Goal: Transaction & Acquisition: Purchase product/service

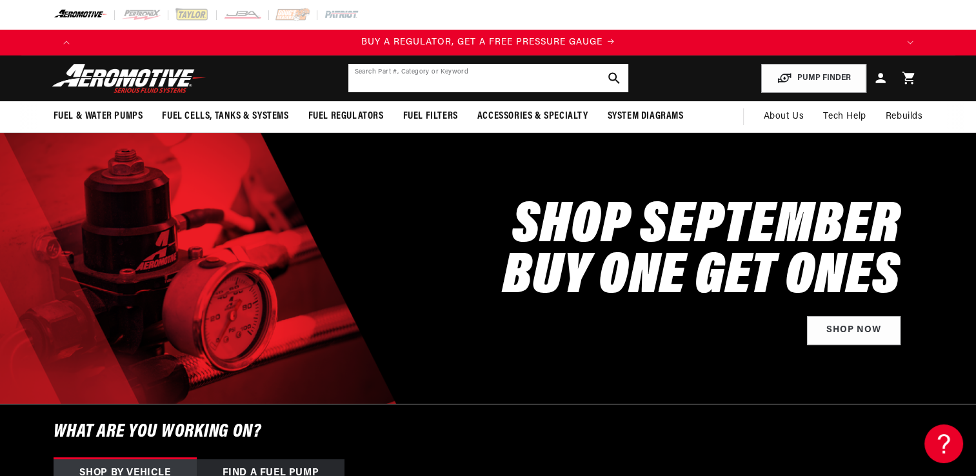
click at [363, 79] on input "text" at bounding box center [488, 78] width 280 height 28
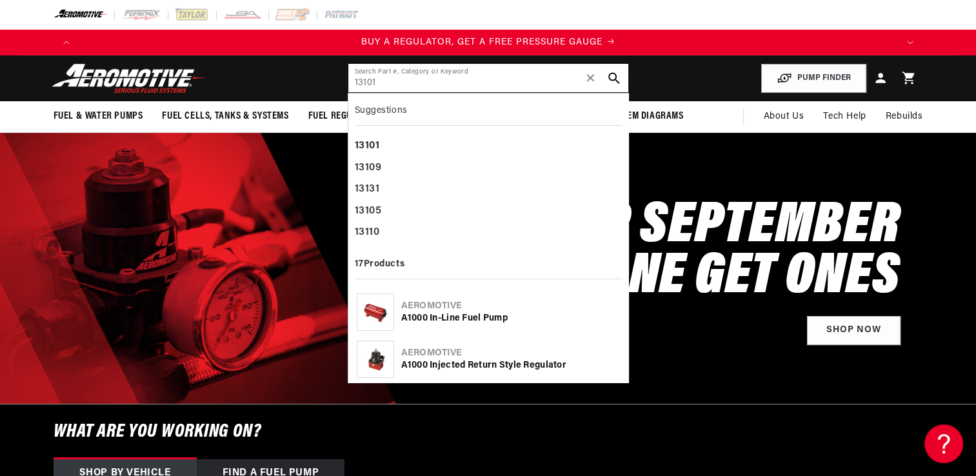
type input "13101"
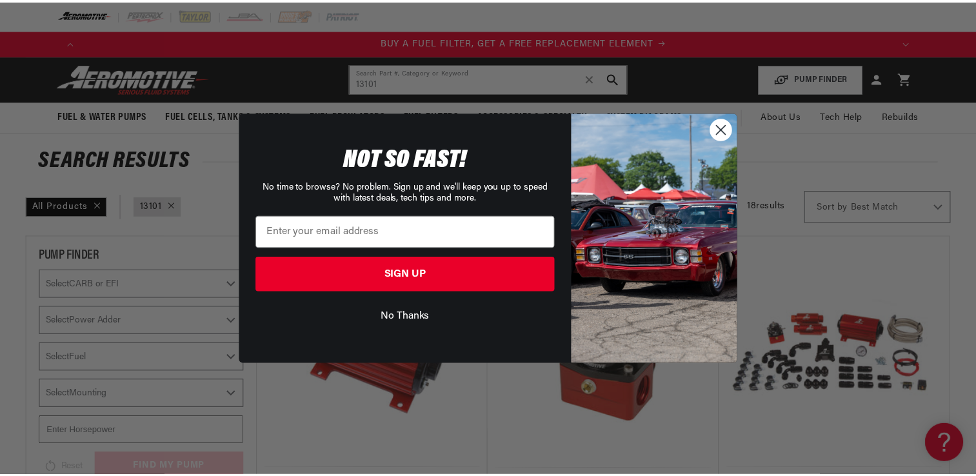
scroll to position [0, 818]
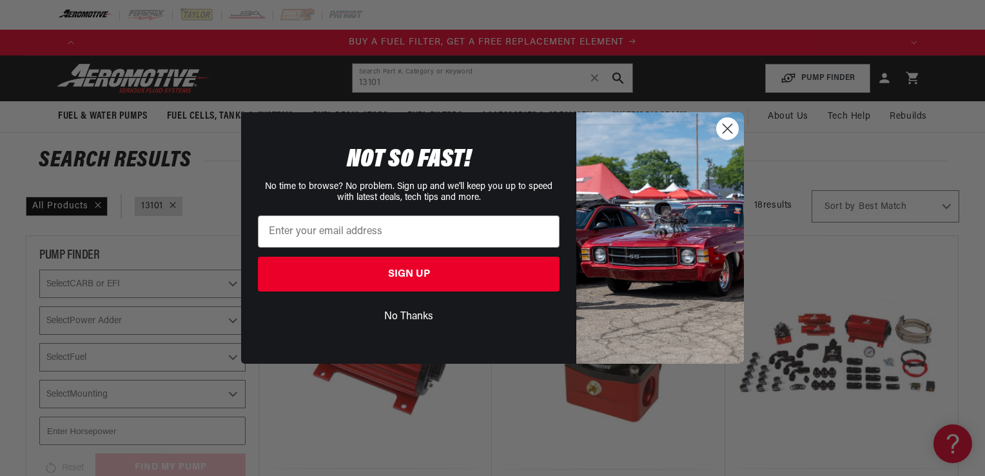
click at [728, 133] on circle "Close dialog" at bounding box center [727, 128] width 21 height 21
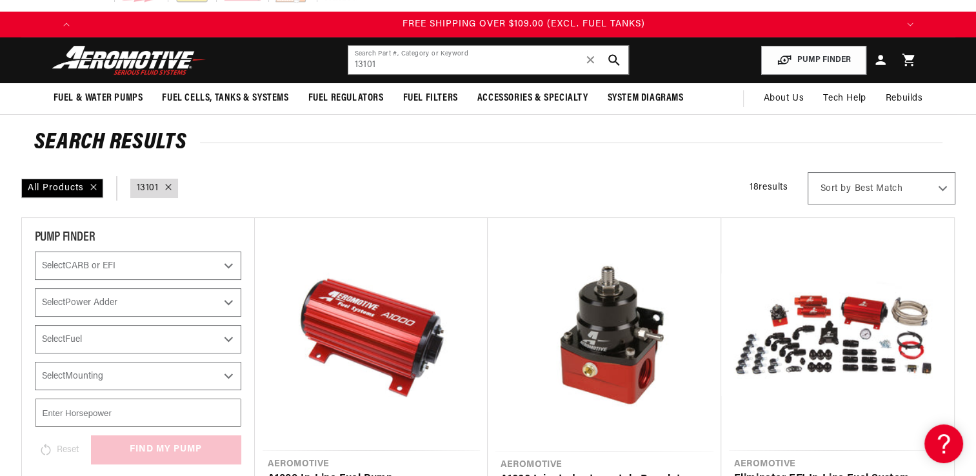
scroll to position [0, 2453]
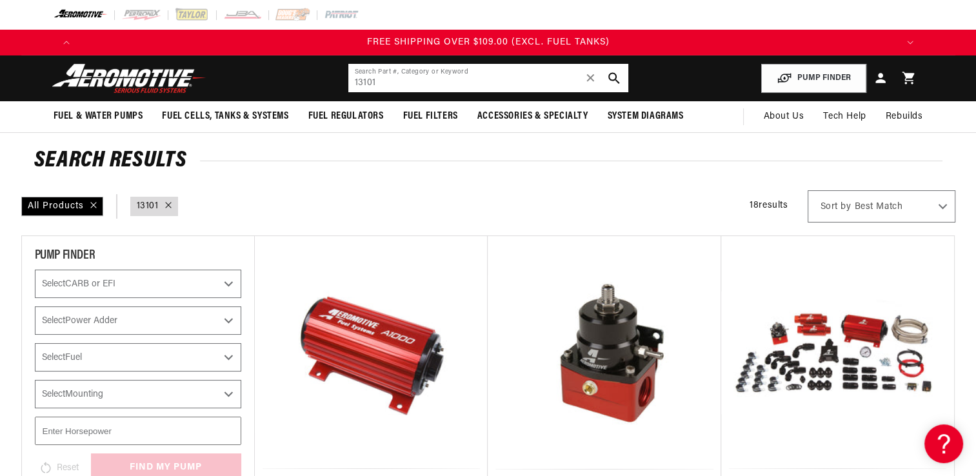
click at [392, 85] on input "13101" at bounding box center [488, 78] width 280 height 28
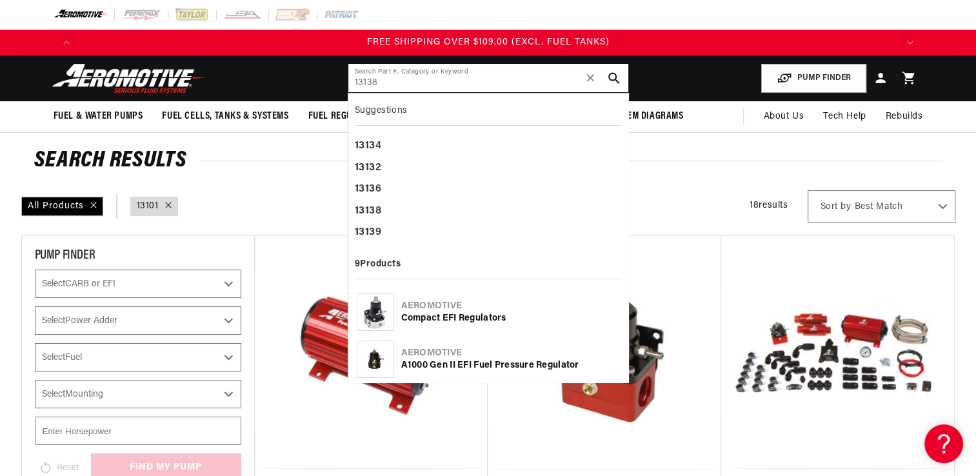
type input "13138"
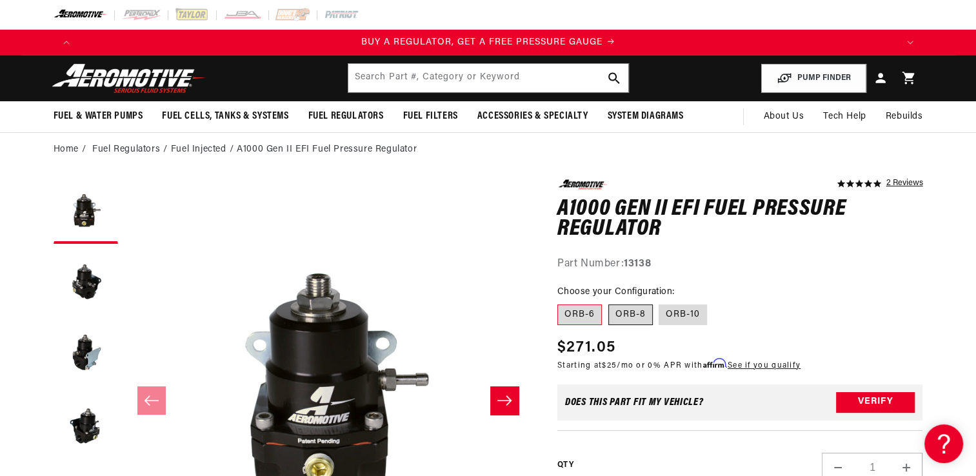
click at [627, 317] on label "ORB-8" at bounding box center [630, 314] width 44 height 21
click at [609, 302] on input "ORB-8" at bounding box center [608, 302] width 1 height 1
radio input "true"
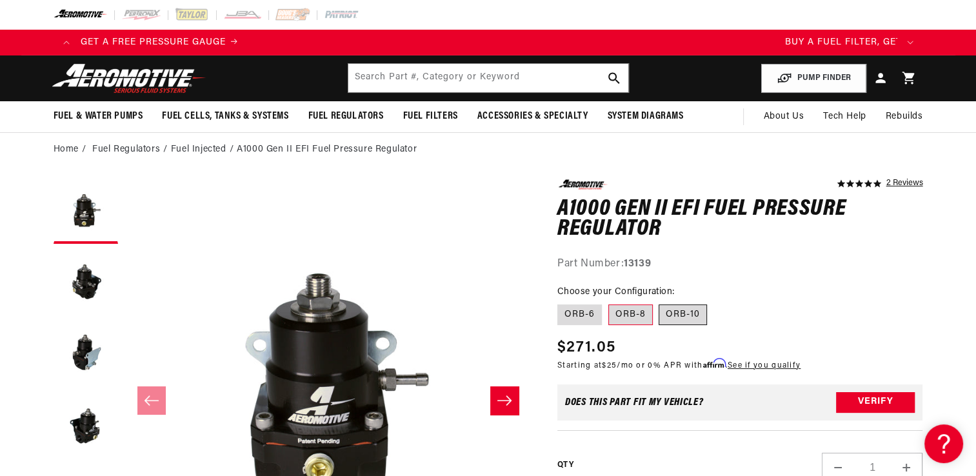
click at [693, 319] on label "ORB-10" at bounding box center [682, 314] width 48 height 21
click at [660, 302] on input "ORB-10" at bounding box center [659, 302] width 1 height 1
radio input "true"
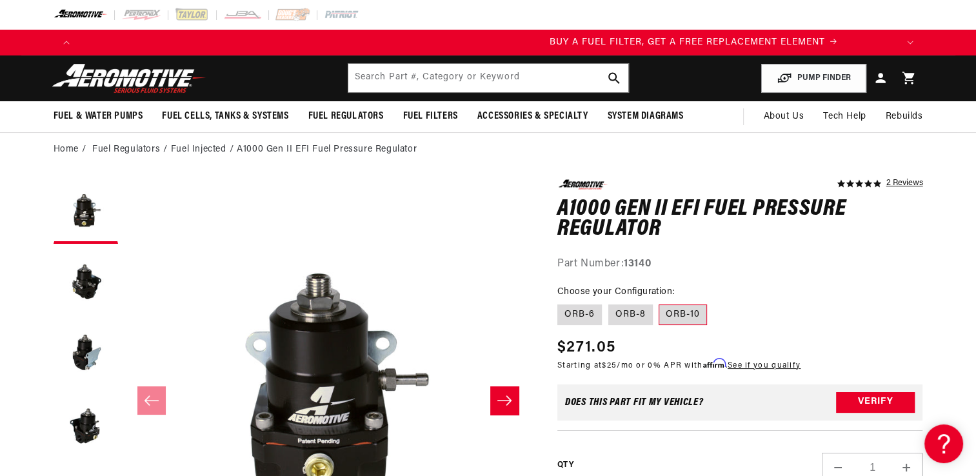
scroll to position [0, 818]
